Goal: Complete application form: Complete application form

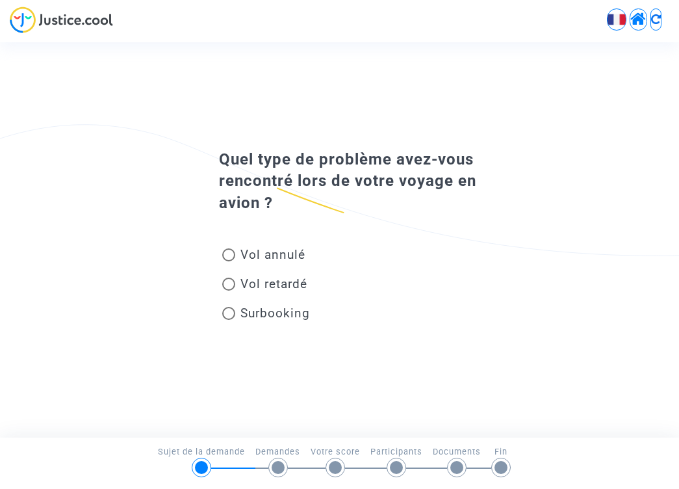
click at [233, 253] on span at bounding box center [228, 254] width 13 height 13
click at [229, 261] on input "Vol annulé" at bounding box center [228, 261] width 1 height 1
radio input "true"
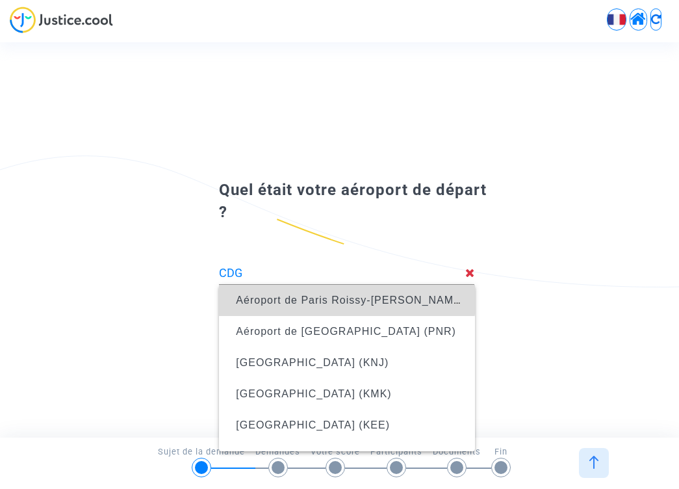
click at [314, 293] on span "Aéroport de Paris Roissy-[PERSON_NAME] (CDG)" at bounding box center [346, 300] width 235 height 31
type input "Aéroport de Paris Roissy-[PERSON_NAME] (CDG)"
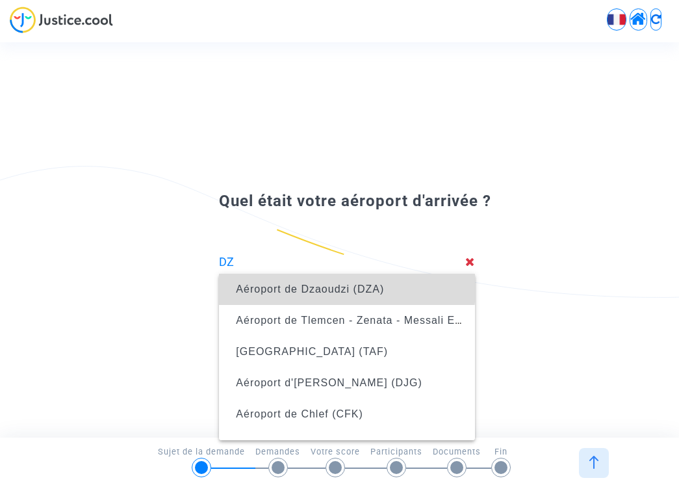
click at [337, 288] on span "Aéroport de Dzaoudzi (DZA)" at bounding box center [310, 288] width 148 height 11
type input "Aéroport de Dzaoudzi (DZA)"
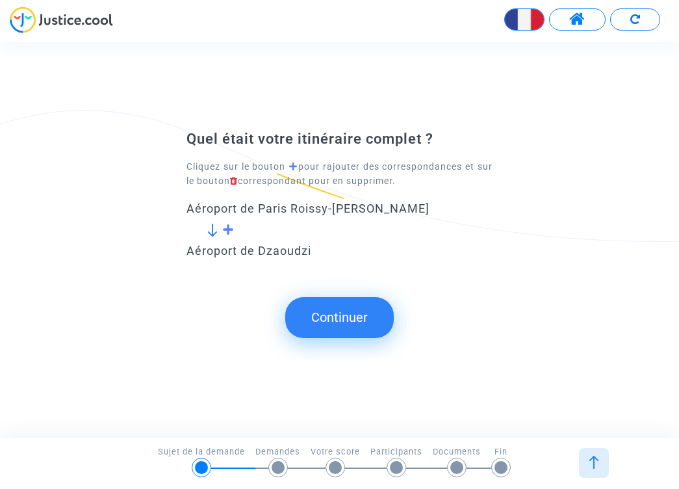
click at [342, 327] on button "Continuer" at bounding box center [339, 317] width 109 height 40
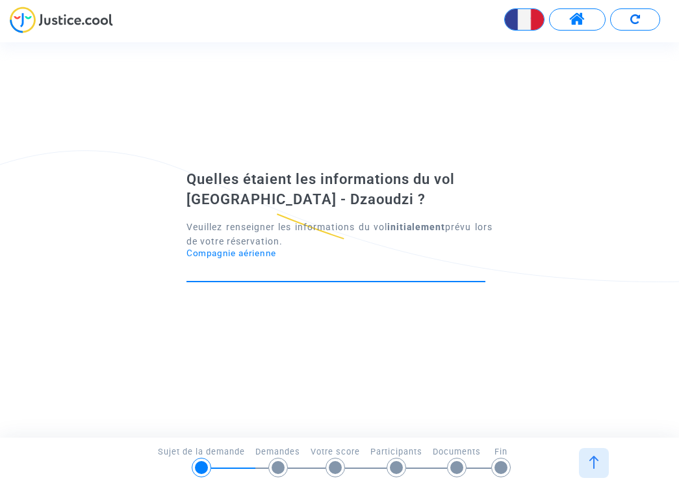
click at [255, 272] on input "Compagnie aérienne" at bounding box center [335, 269] width 299 height 13
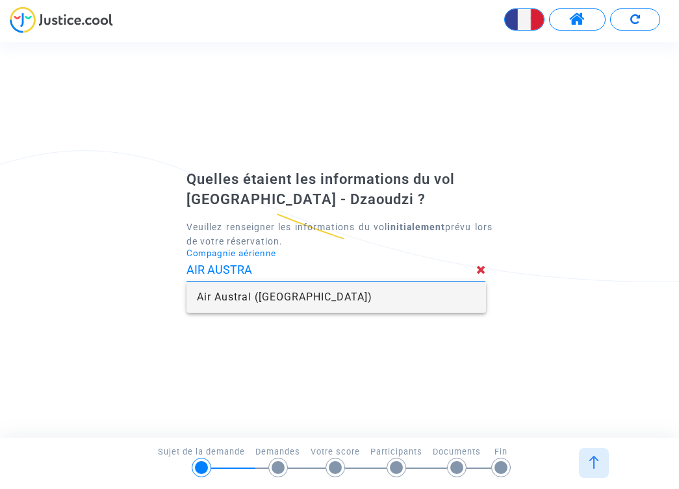
click at [249, 301] on span "Air Austral ([GEOGRAPHIC_DATA])" at bounding box center [336, 296] width 278 height 31
type input "Air Austral"
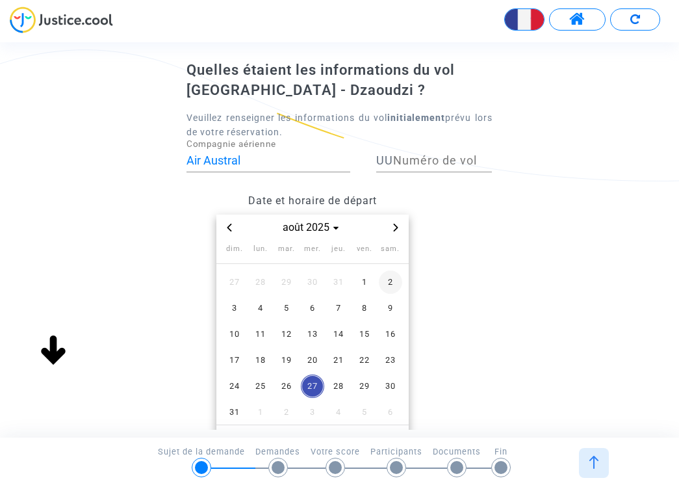
scroll to position [51, 0]
click at [340, 383] on span "28" at bounding box center [338, 385] width 23 height 23
click at [498, 325] on div "Date et horaire de départ [DATE] dim. lun. mar. mer. jeu. ven. sam. 27 28 29 30…" at bounding box center [339, 341] width 325 height 311
click at [113, 376] on div "Quelles étaient les informations du vol [GEOGRAPHIC_DATA] - Dzaoudzi ? Veuillez…" at bounding box center [339, 285] width 679 height 450
